Goal: Information Seeking & Learning: Understand process/instructions

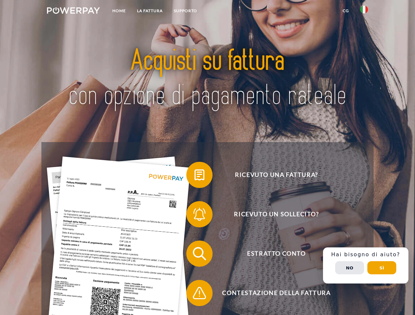
click at [73, 11] on img at bounding box center [73, 10] width 53 height 7
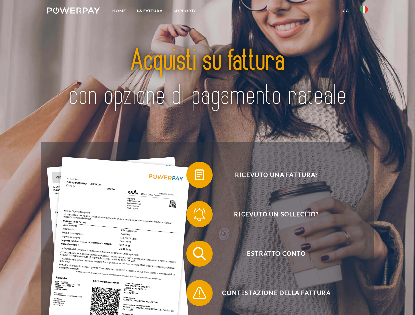
click at [364, 11] on img at bounding box center [364, 10] width 8 height 8
click at [345, 11] on link "CG" at bounding box center [345, 11] width 17 height 12
click at [194, 176] on span at bounding box center [189, 175] width 33 height 33
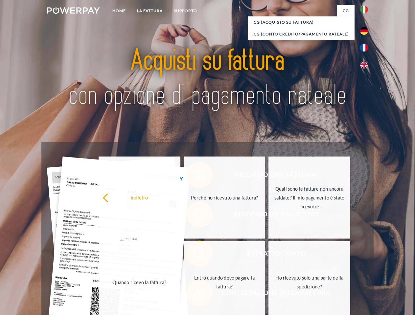
click at [194, 216] on div "Ricevuto una fattura? Ricevuto un sollecito? Estratto conto indietro" at bounding box center [207, 273] width 332 height 263
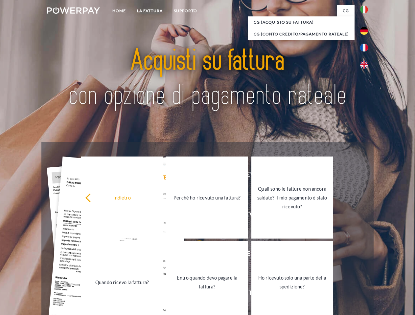
click at [194, 255] on link "Entro quando devo pagare la fattura?" at bounding box center [207, 282] width 82 height 82
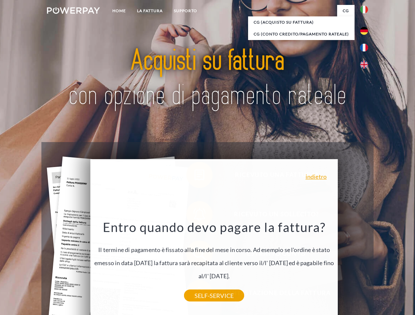
click at [194, 295] on div "Entro quando devo pagare la fattura? Il termine di pagamento è fissato alla fin…" at bounding box center [214, 257] width 240 height 77
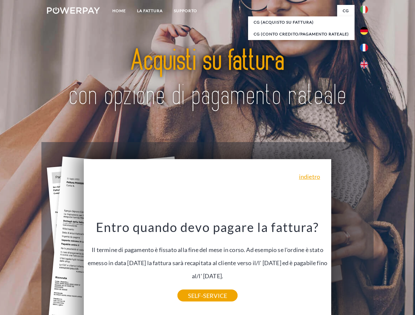
click at [366, 266] on div "Ricevuto una fattura? Ricevuto un sollecito? Estratto conto indietro" at bounding box center [207, 273] width 332 height 263
click at [349, 267] on span "Estratto conto" at bounding box center [276, 254] width 161 height 26
click at [382, 268] on header "Home LA FATTURA Supporto" at bounding box center [207, 227] width 415 height 454
